Goal: Information Seeking & Learning: Check status

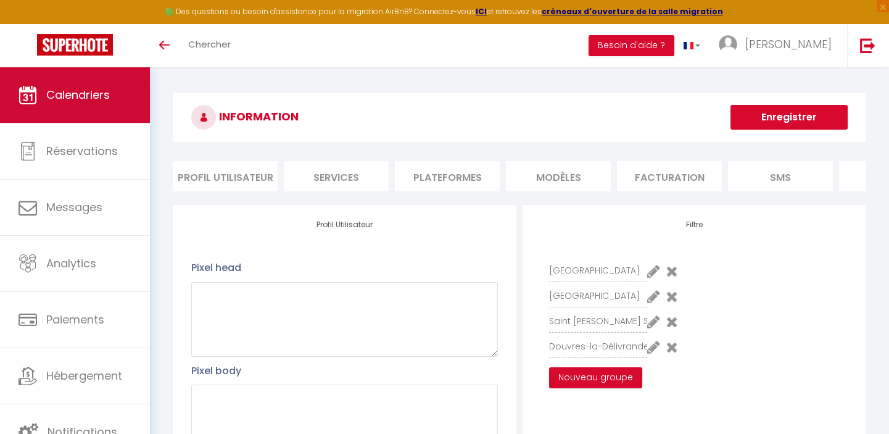
click at [73, 85] on link "Calendriers" at bounding box center [75, 95] width 150 height 56
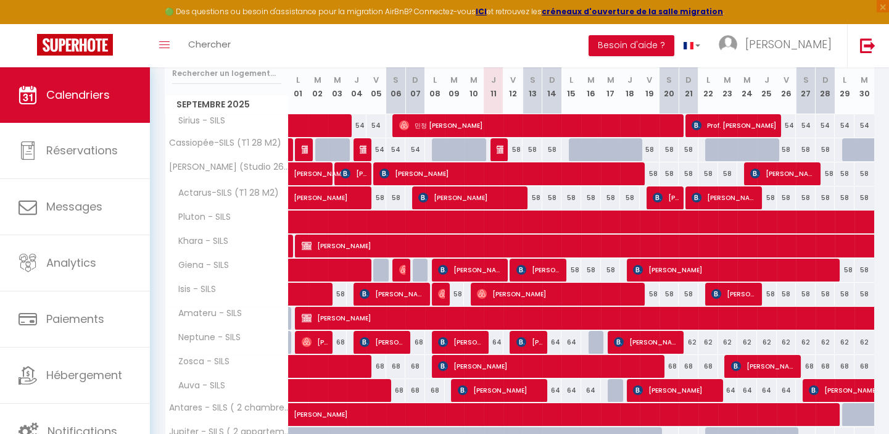
scroll to position [287, 0]
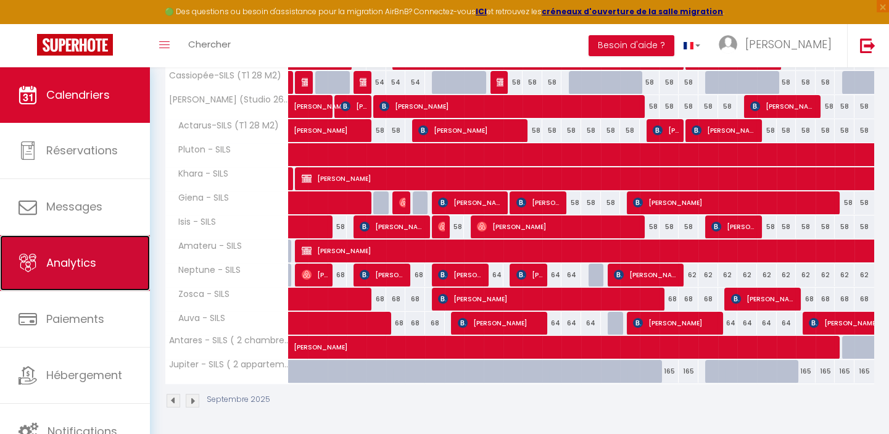
click at [70, 260] on span "Analytics" at bounding box center [71, 262] width 50 height 15
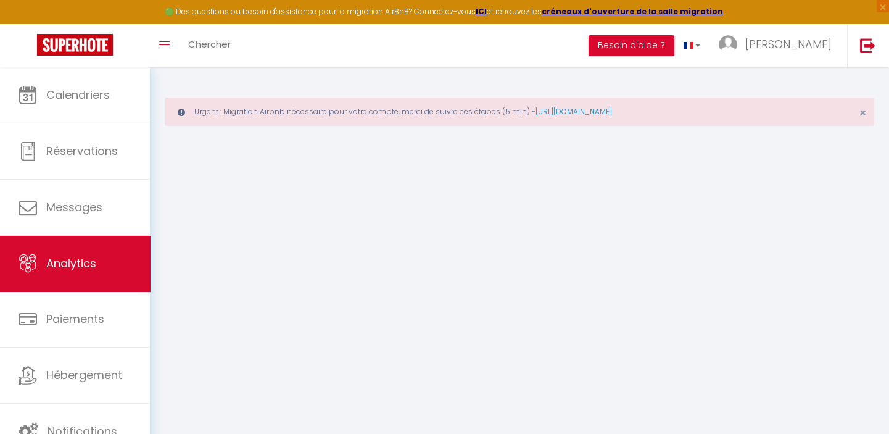
select select "2025"
select select "9"
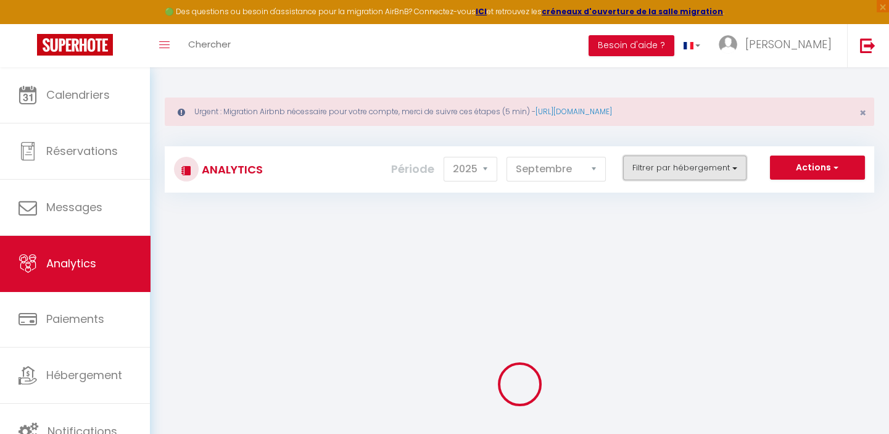
click at [734, 164] on button "Filtrer par hébergement" at bounding box center [684, 167] width 123 height 25
checkbox input "false"
checkbox SILS "false"
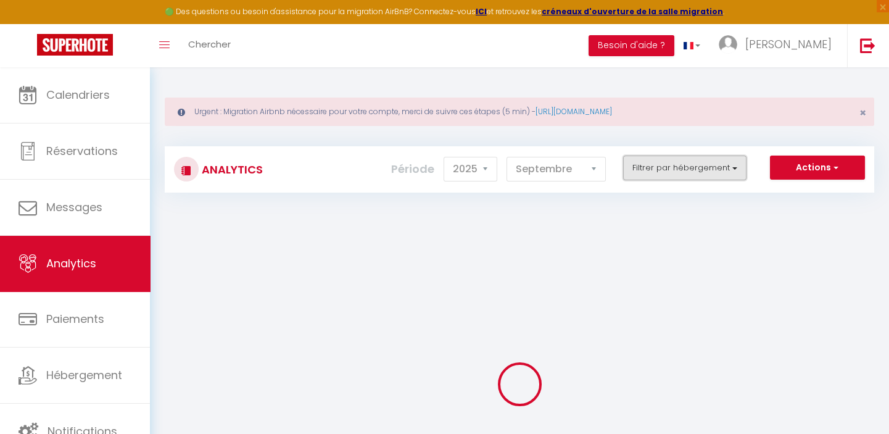
checkbox SILS "false"
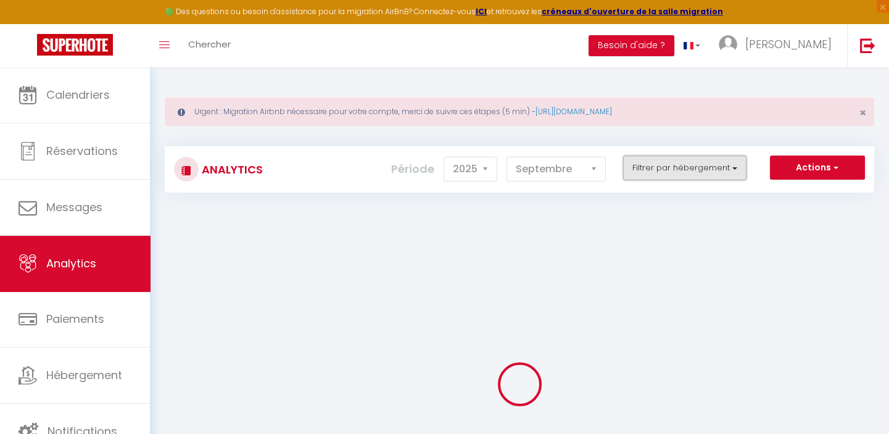
checkbox input "false"
checkbox SILS "false"
checkbox mezzanine\) "false"
checkbox appartements\) "false"
checkbox M2\) "false"
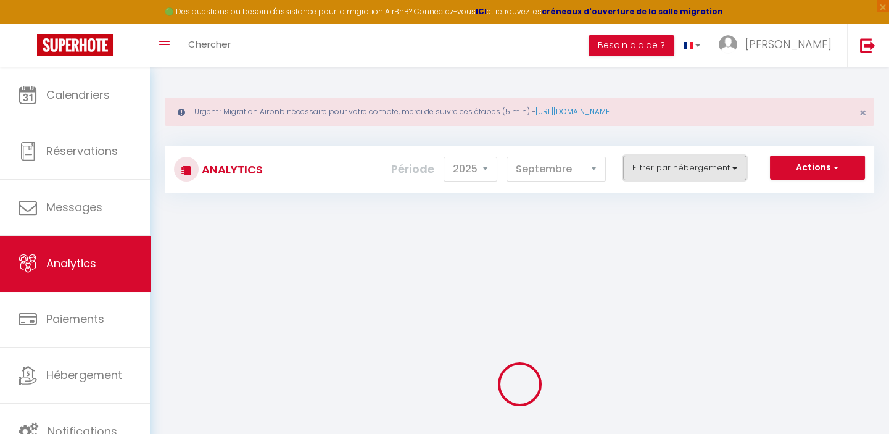
checkbox M2\) "false"
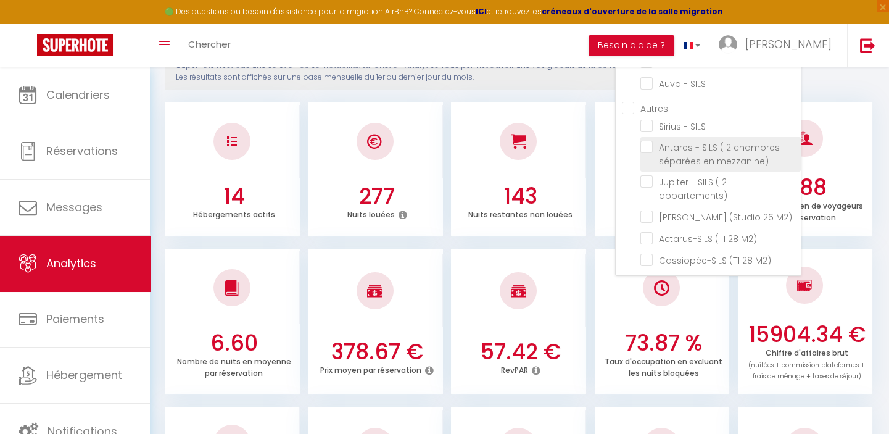
scroll to position [224, 0]
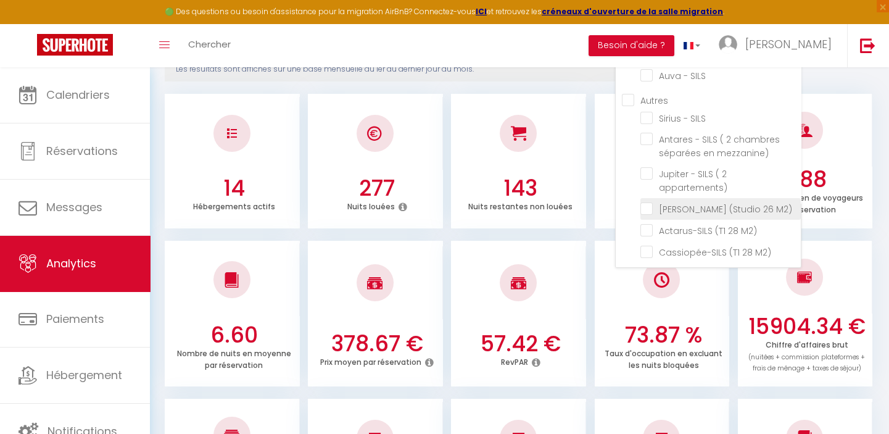
click at [647, 203] on M2\) "checkbox" at bounding box center [720, 208] width 160 height 12
checkbox M2\) "true"
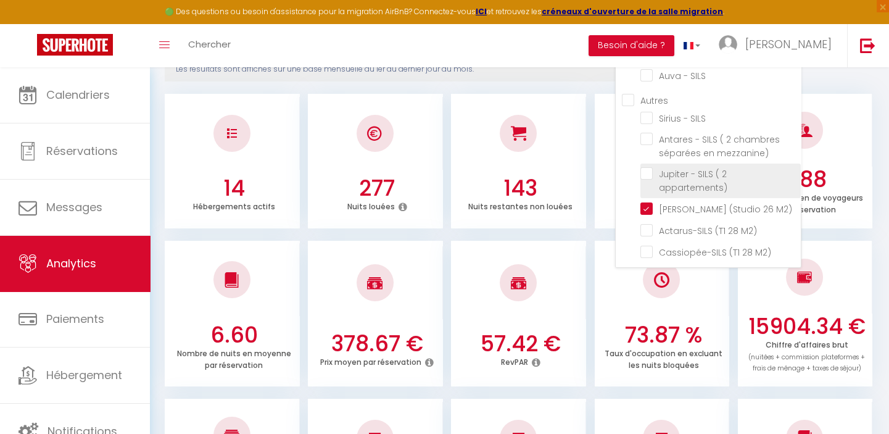
checkbox SILS "false"
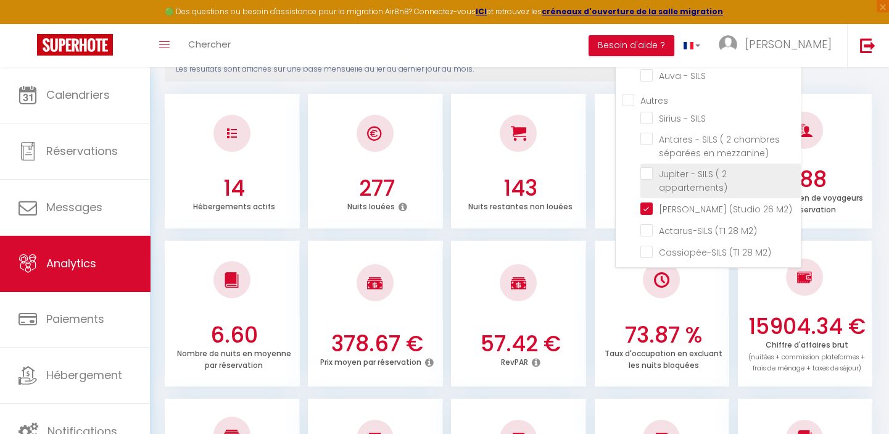
checkbox SILS "false"
checkbox mezzanine\) "false"
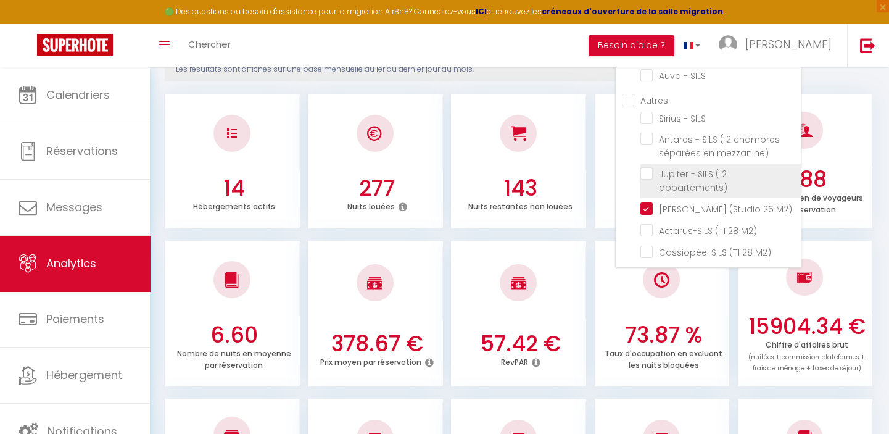
checkbox appartements\) "false"
checkbox M2\) "false"
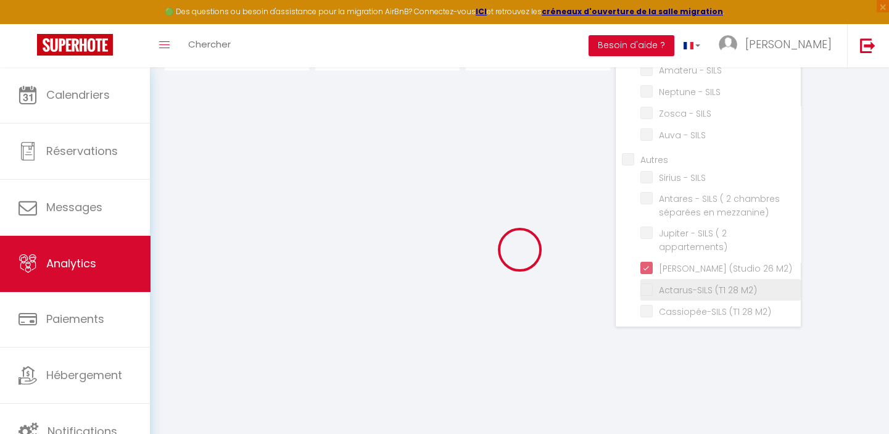
checkbox SILS "false"
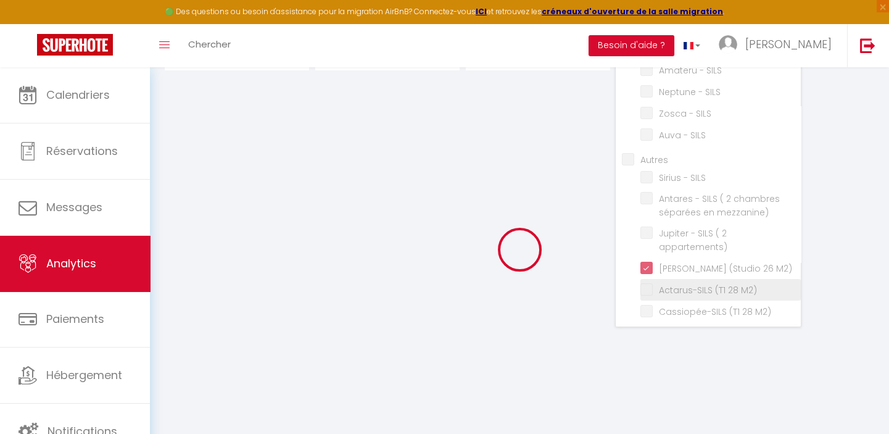
checkbox SILS "false"
checkbox mezzanine\) "false"
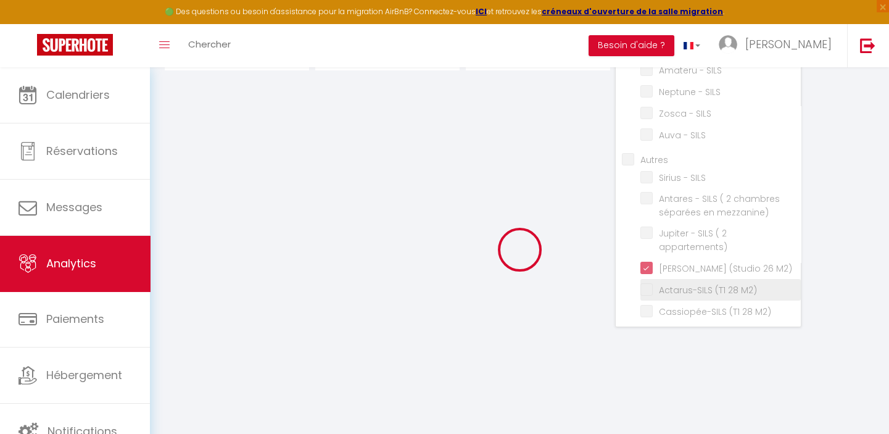
checkbox appartements\) "false"
checkbox M2\) "false"
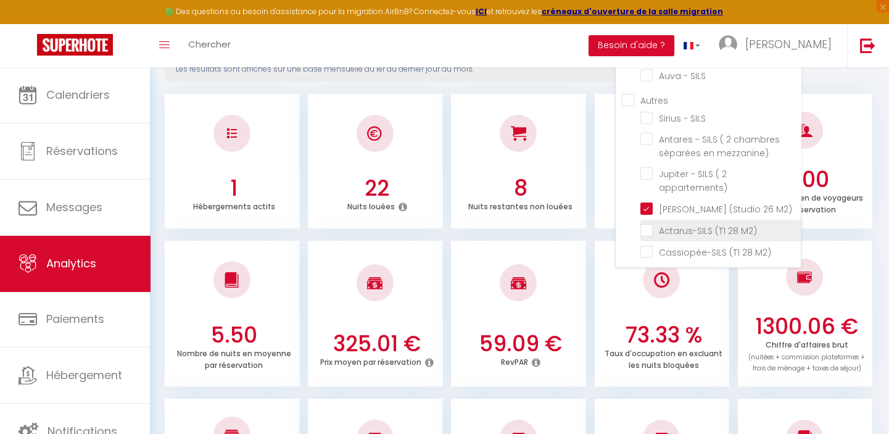
click at [649, 225] on M2\) "checkbox" at bounding box center [720, 229] width 160 height 12
checkbox M2\) "true"
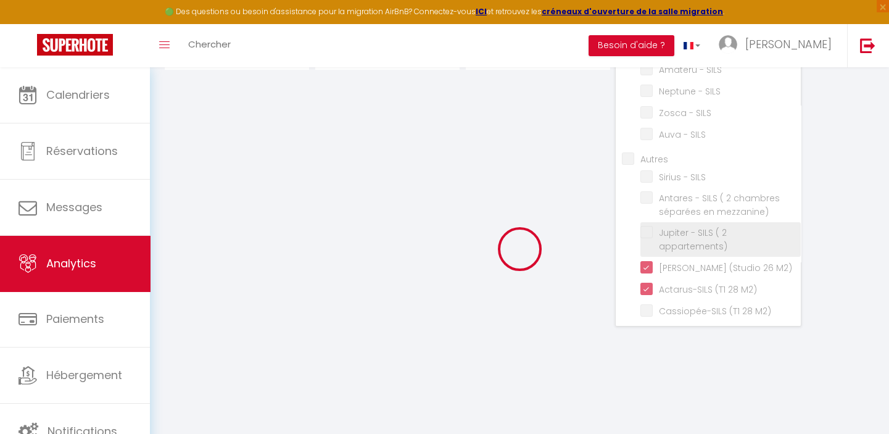
checkbox SILS "false"
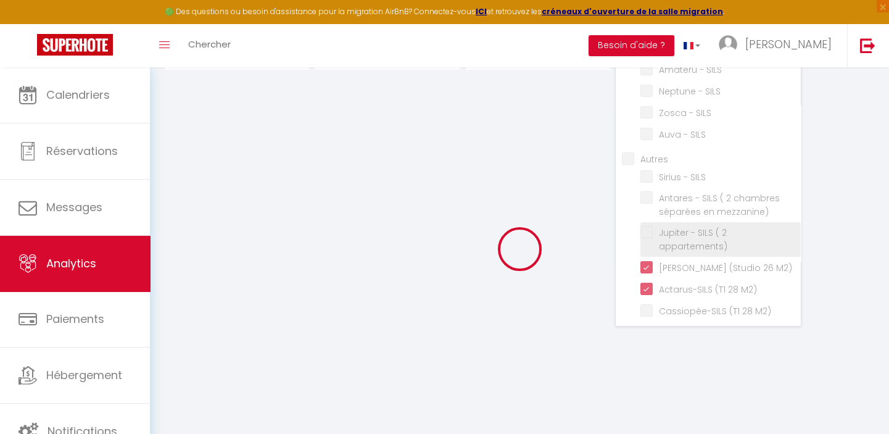
checkbox SILS "false"
checkbox mezzanine\) "false"
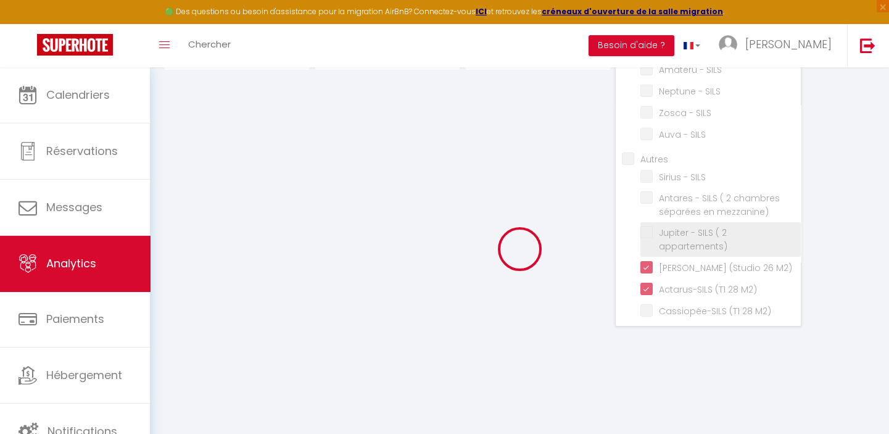
checkbox appartements\) "false"
checkbox M2\) "false"
checkbox SILS "false"
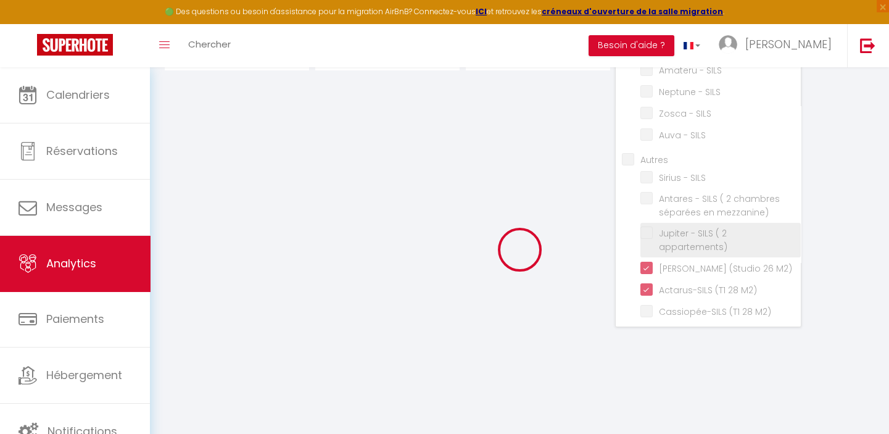
checkbox SILS "false"
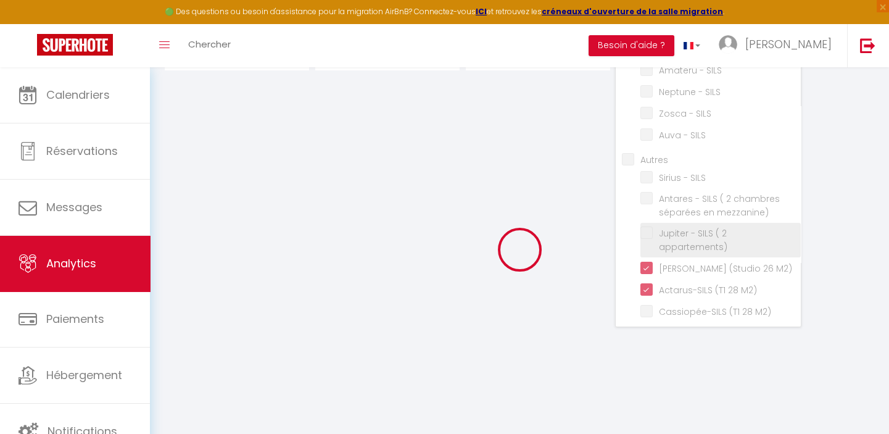
checkbox SILS "false"
checkbox mezzanine\) "false"
checkbox appartements\) "false"
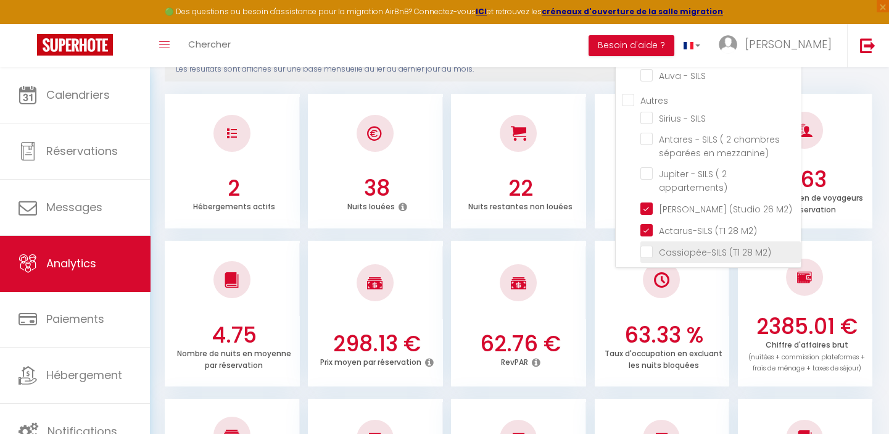
click at [648, 245] on M2\) "checkbox" at bounding box center [720, 251] width 160 height 12
checkbox M2\) "true"
checkbox SILS "false"
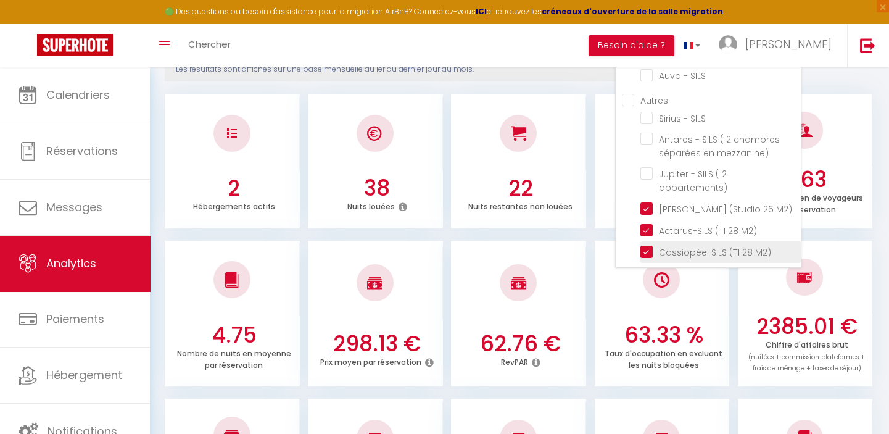
checkbox SILS "false"
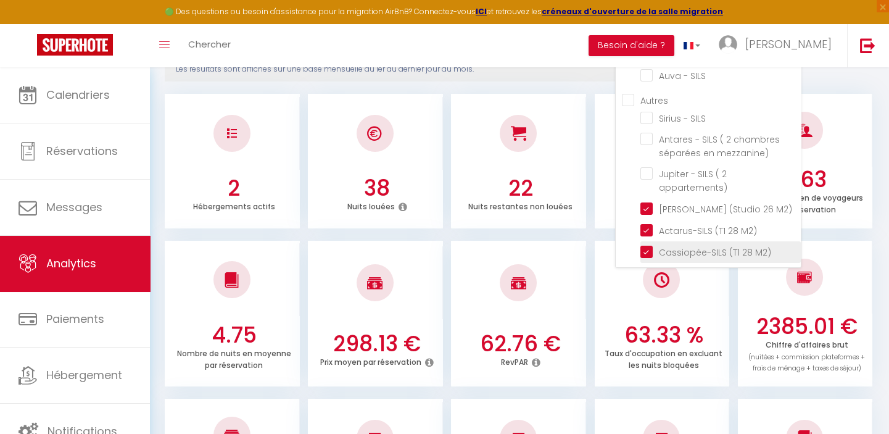
checkbox SILS "false"
checkbox mezzanine\) "false"
checkbox appartements\) "false"
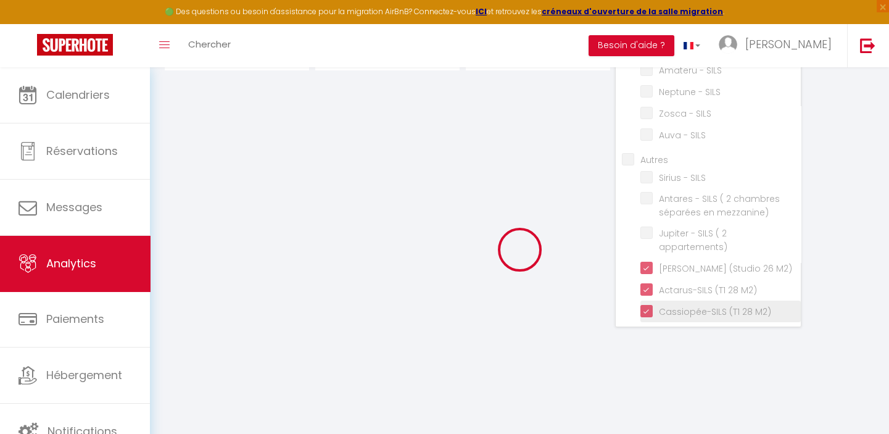
checkbox SILS "false"
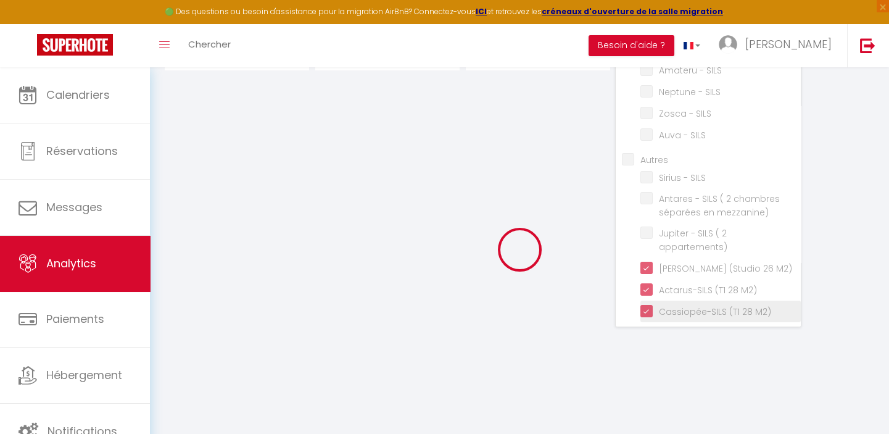
checkbox SILS "false"
checkbox mezzanine\) "false"
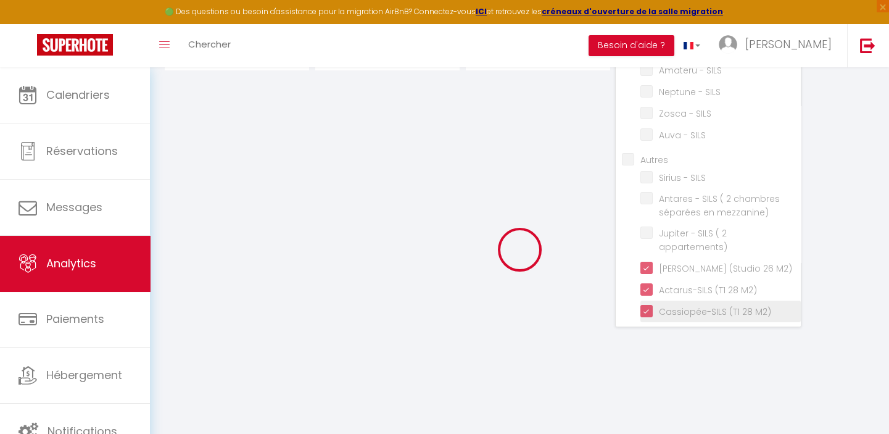
checkbox appartements\) "false"
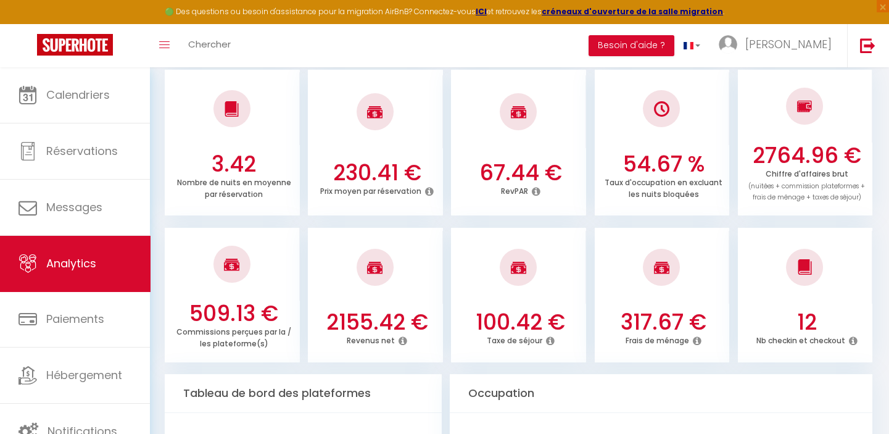
scroll to position [269, 0]
